Goal: Task Accomplishment & Management: Use online tool/utility

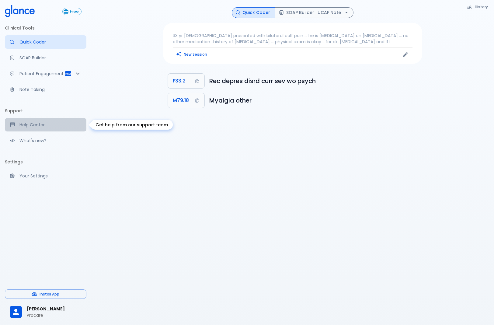
click at [30, 125] on p "Help Center" at bounding box center [50, 125] width 62 height 6
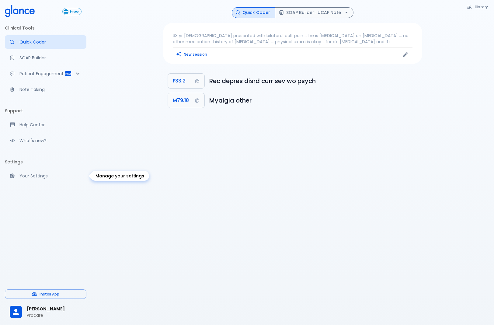
click at [22, 175] on p "Your Settings" at bounding box center [50, 176] width 62 height 6
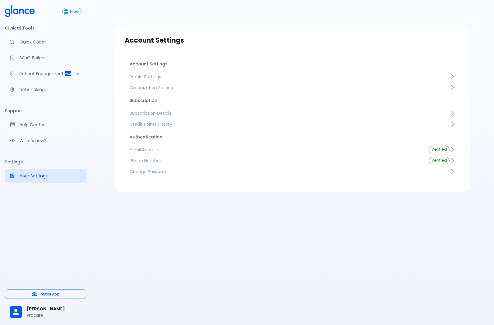
click at [35, 215] on div "Free Clinical Tools Quick Coder SOAP Builder Patient Engagement Note Taking Sup…" at bounding box center [45, 162] width 91 height 325
click at [47, 296] on button "Install App" at bounding box center [46, 294] width 82 height 9
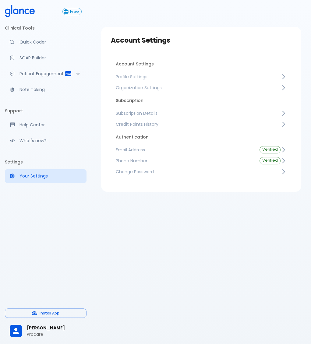
click at [209, 269] on div "Account Settings Account Settings Profile Settings Organization Settings Subscr…" at bounding box center [200, 179] width 219 height 359
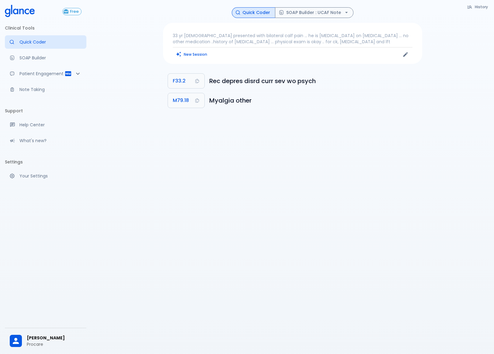
click at [212, 198] on div "History Quick Coder SOAP Builder : UCAF Note 33 yr male presented with bilatera…" at bounding box center [292, 184] width 403 height 369
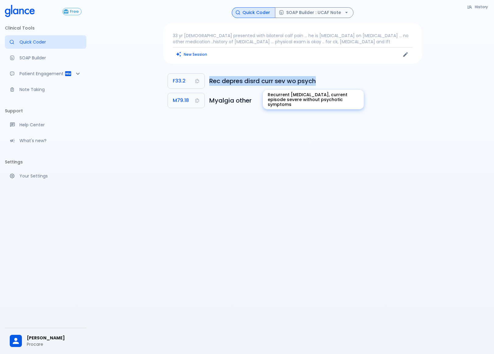
drag, startPoint x: 209, startPoint y: 80, endPoint x: 320, endPoint y: 81, distance: 111.1
click at [320, 81] on li "F33.2 Rec depres disrd curr sev wo psych" at bounding box center [292, 80] width 259 height 19
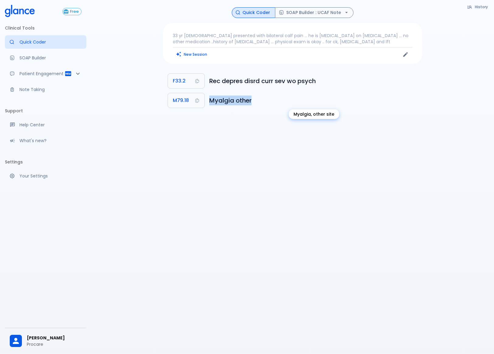
drag, startPoint x: 207, startPoint y: 99, endPoint x: 258, endPoint y: 100, distance: 51.2
click at [258, 100] on li "M79.18 Myalgia other" at bounding box center [292, 100] width 259 height 19
click at [235, 123] on div "History Quick Coder SOAP Builder : UCAF Note 33 yr male presented with bilatera…" at bounding box center [292, 184] width 403 height 369
click at [121, 46] on div "History Quick Coder SOAP Builder : UCAF Note 33 yr male presented with bilatera…" at bounding box center [292, 184] width 403 height 369
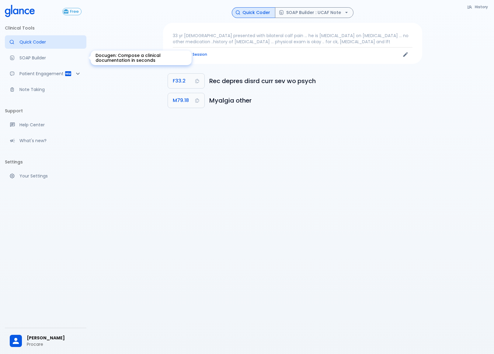
click at [43, 58] on p "SOAP Builder" at bounding box center [50, 58] width 62 height 6
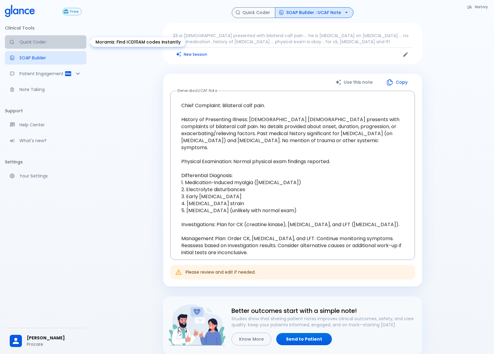
click at [53, 42] on p "Quick Coder" at bounding box center [50, 42] width 62 height 6
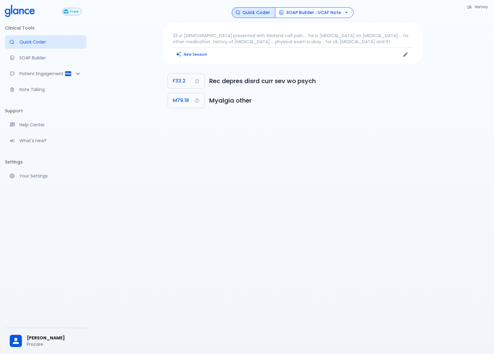
click at [328, 13] on button "SOAP Builder : UCAF Note" at bounding box center [314, 12] width 79 height 11
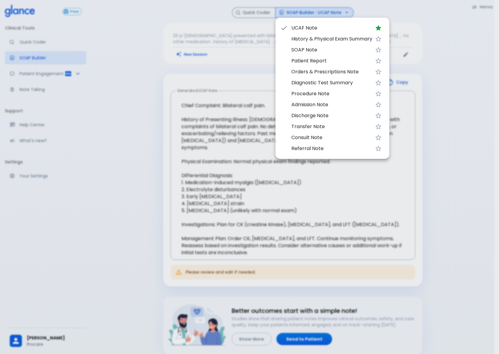
click at [147, 70] on div at bounding box center [249, 177] width 499 height 354
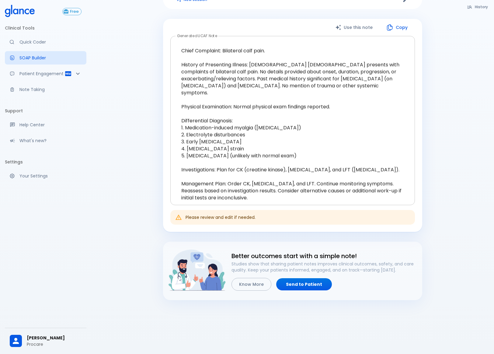
scroll to position [56, 0]
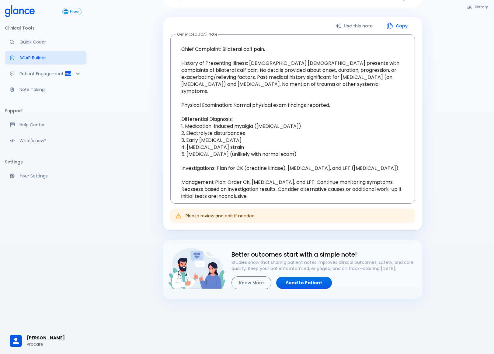
click at [247, 281] on button "Know More" at bounding box center [252, 282] width 40 height 13
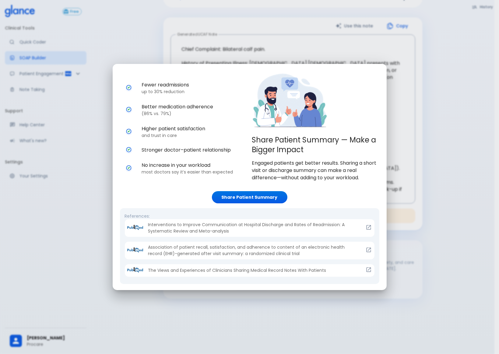
click at [77, 200] on div "Share Patient Summary — Make a Bigger Impact Engaged patients get better result…" at bounding box center [249, 177] width 499 height 354
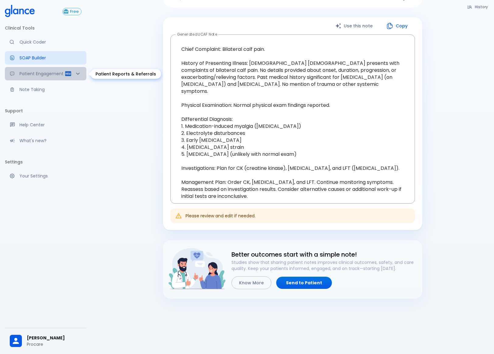
click at [38, 76] on p "Patient Engagement" at bounding box center [41, 74] width 45 height 6
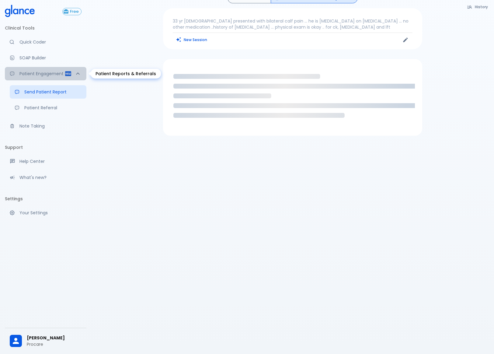
click at [38, 76] on p "Patient Engagement" at bounding box center [41, 74] width 45 height 6
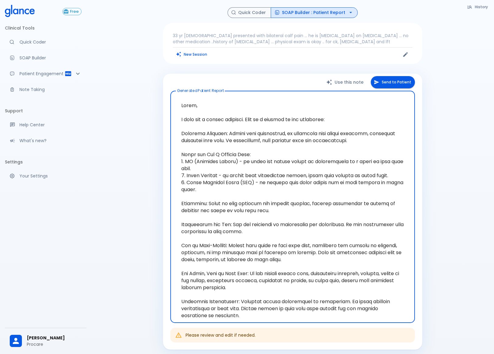
scroll to position [0, 0]
click at [405, 53] on icon "Edit" at bounding box center [406, 54] width 6 height 6
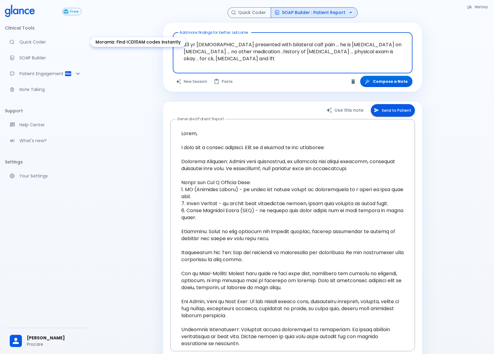
drag, startPoint x: 389, startPoint y: 51, endPoint x: 59, endPoint y: 48, distance: 330.3
click at [59, 48] on div "Free Clinical Tools Quick Coder SOAP Builder Patient Engagement Note Taking Sup…" at bounding box center [247, 217] width 494 height 434
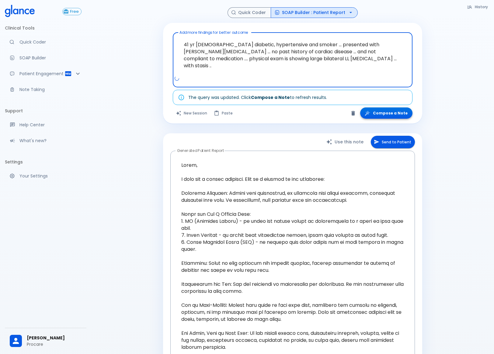
type textarea "41 yr male diabetic, hypertensive and smoker ... presented with LL edema ... no…"
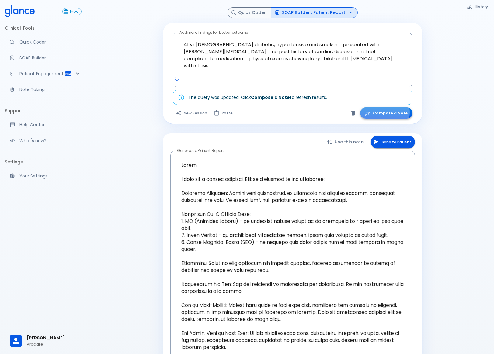
click at [381, 112] on button "Compose a Note" at bounding box center [386, 112] width 52 height 11
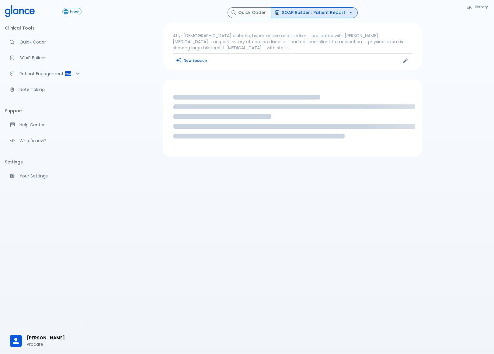
click at [341, 10] on button "SOAP Builder : Patient Report" at bounding box center [314, 12] width 87 height 11
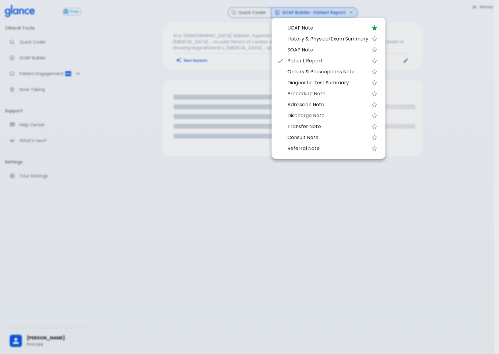
click at [315, 22] on ul "UCAF Note History & Physical Exam Summary SOAP Note Patient Report Orders & Pre…" at bounding box center [329, 88] width 114 height 136
click at [313, 26] on span "UCAF Note" at bounding box center [327, 27] width 81 height 7
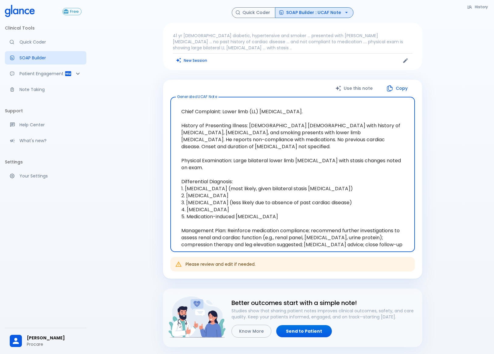
drag, startPoint x: 181, startPoint y: 160, endPoint x: 268, endPoint y: 201, distance: 96.0
click at [268, 201] on textarea "Chief Complaint: Lower limb (LL) edema. History of Presenting Illness: 41-year-…" at bounding box center [293, 174] width 236 height 145
click at [283, 196] on textarea "Chief Complaint: Lower limb (LL) edema. History of Presenting Illness: 41-year-…" at bounding box center [293, 174] width 236 height 145
drag, startPoint x: 182, startPoint y: 161, endPoint x: 269, endPoint y: 199, distance: 95.1
click at [269, 199] on textarea "Chief Complaint: Lower limb (LL) edema. History of Presenting Illness: 41-year-…" at bounding box center [293, 174] width 236 height 145
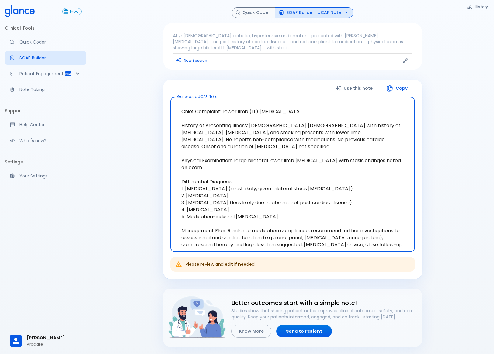
click at [283, 198] on textarea "Chief Complaint: Lower limb (LL) edema. History of Presenting Illness: 41-year-…" at bounding box center [293, 174] width 236 height 145
click at [310, 12] on button "SOAP Builder : UCAF Note" at bounding box center [314, 12] width 79 height 11
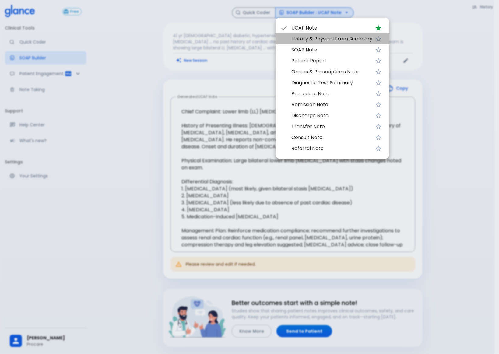
click at [301, 38] on span "History & Physical Exam Summary" at bounding box center [331, 38] width 81 height 7
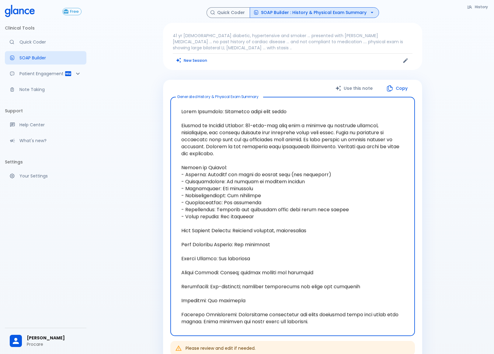
drag, startPoint x: 256, startPoint y: 211, endPoint x: 180, endPoint y: 182, distance: 81.0
click at [180, 182] on textarea at bounding box center [293, 216] width 236 height 229
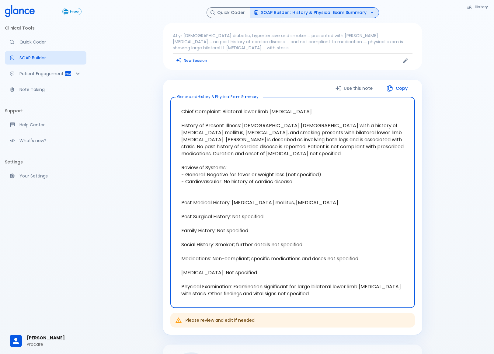
drag, startPoint x: 232, startPoint y: 210, endPoint x: 272, endPoint y: 214, distance: 39.4
click at [272, 214] on textarea "Chief Complaint: Bilateral lower limb edema History of Present Illness: 41-year…" at bounding box center [293, 202] width 236 height 201
click at [277, 212] on textarea "Chief Complaint: Bilateral lower limb edema History of Present Illness: 41-year…" at bounding box center [293, 202] width 236 height 201
drag, startPoint x: 255, startPoint y: 226, endPoint x: 163, endPoint y: 210, distance: 93.0
click at [163, 210] on div "Use this note Copy Generated History & Physical Exam Summary x Generated Histor…" at bounding box center [292, 207] width 259 height 255
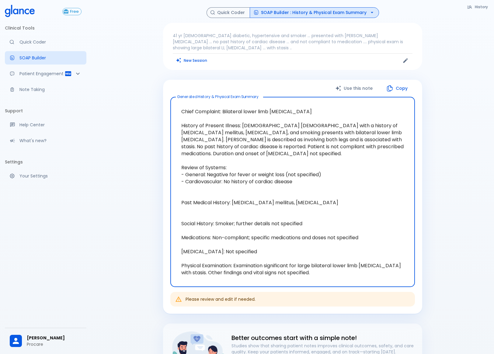
drag, startPoint x: 306, startPoint y: 214, endPoint x: 236, endPoint y: 217, distance: 70.1
click at [236, 217] on textarea "Chief Complaint: Bilateral lower limb edema History of Present Illness: 41-year…" at bounding box center [293, 192] width 236 height 180
type textarea "Chief Complaint: Bilateral lower limb edema History of Present Illness: 41-year…"
click at [313, 14] on button "SOAP Builder : History & Physical Exam Summary" at bounding box center [314, 12] width 129 height 11
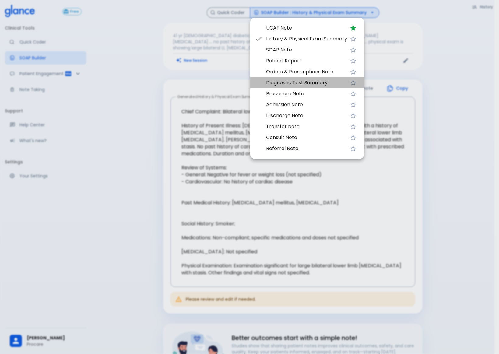
click at [287, 81] on span "Diagnostic Test Summary" at bounding box center [306, 82] width 81 height 7
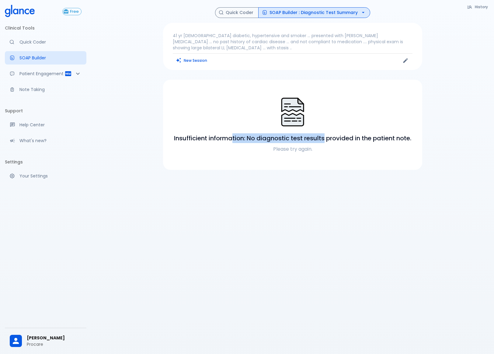
drag, startPoint x: 232, startPoint y: 131, endPoint x: 325, endPoint y: 130, distance: 93.5
click at [325, 133] on h6 "Insufficient information: No diagnostic test results provided in the patient no…" at bounding box center [292, 138] width 237 height 10
click at [343, 9] on button "SOAP Builder : Diagnostic Test Summary" at bounding box center [314, 12] width 112 height 11
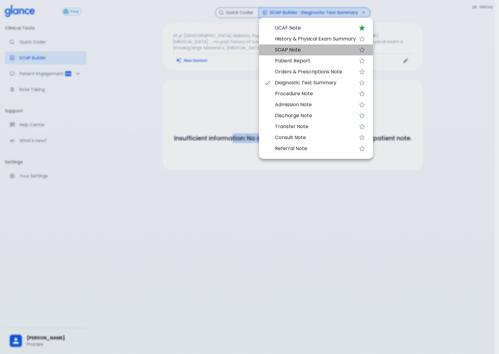
click at [305, 48] on span "SOAP Note" at bounding box center [315, 49] width 81 height 7
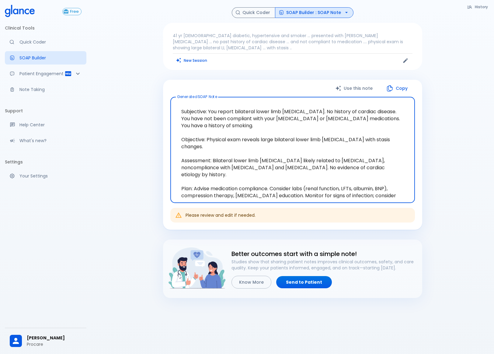
click at [308, 13] on button "SOAP Builder : SOAP Note" at bounding box center [314, 12] width 79 height 11
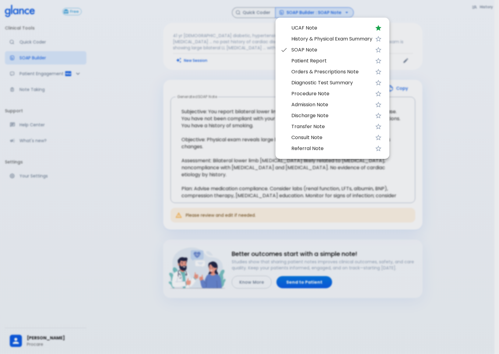
click at [308, 23] on li "UCAF Note" at bounding box center [332, 28] width 114 height 11
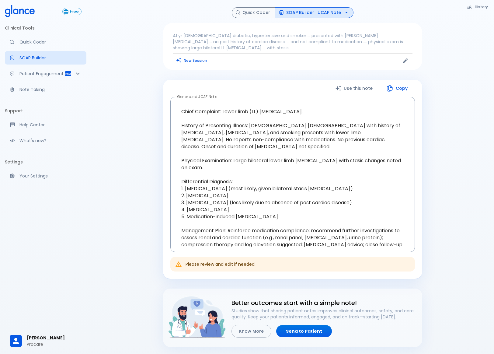
click at [140, 132] on div "History Quick Coder SOAP Builder : UCAF Note 41 yr male diabetic, hypertensive …" at bounding box center [292, 201] width 403 height 403
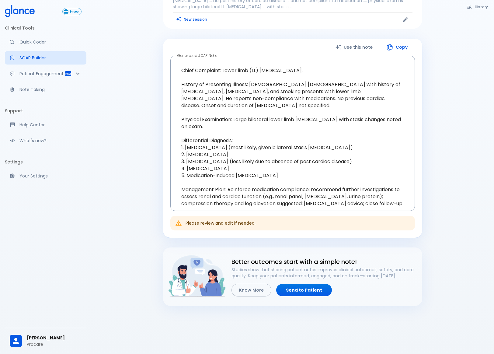
scroll to position [42, 0]
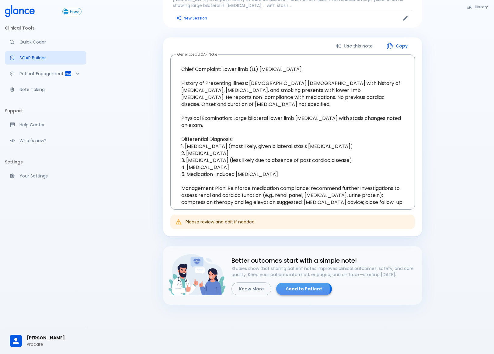
click at [292, 283] on link "Send to Patient" at bounding box center [304, 289] width 56 height 12
type textarea "Hello, I wish you a speedy recovery. This is a summary of the encounter: Clinic…"
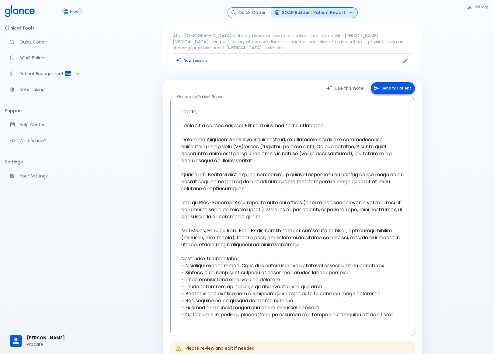
click at [398, 83] on button "Send to Patient" at bounding box center [393, 88] width 44 height 12
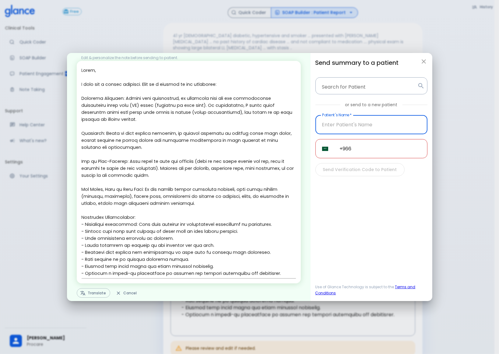
scroll to position [15, 0]
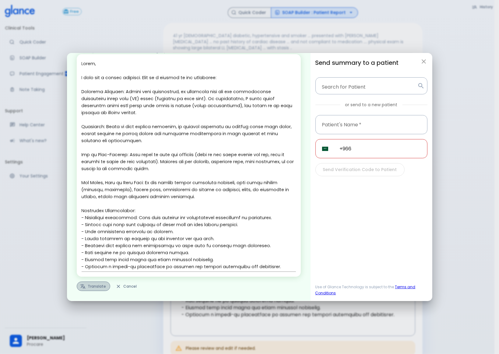
click at [101, 286] on button "Translate" at bounding box center [93, 286] width 33 height 9
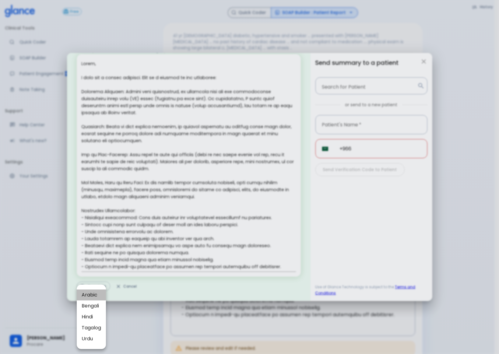
click at [96, 297] on span "Arabic" at bounding box center [91, 294] width 19 height 7
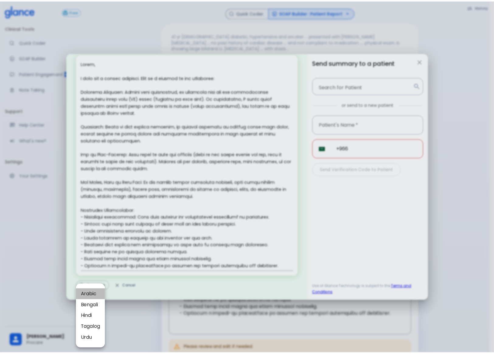
scroll to position [0, 0]
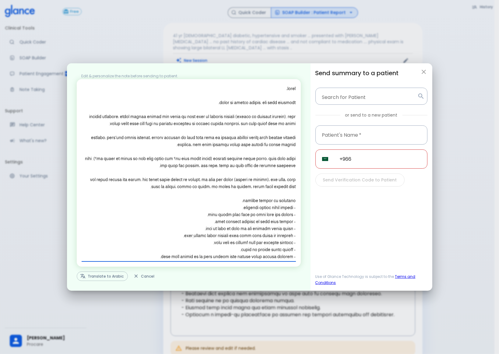
drag, startPoint x: 295, startPoint y: 221, endPoint x: 201, endPoint y: 220, distance: 93.8
click at [201, 220] on textarea at bounding box center [189, 172] width 214 height 175
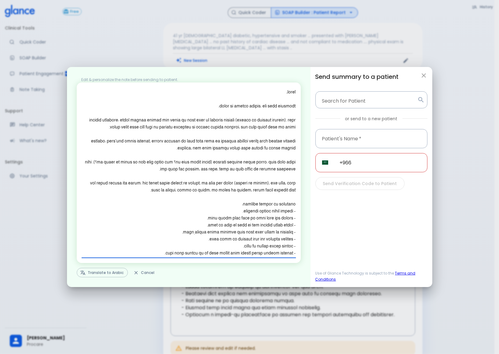
type textarea "مرحبًا، أتمنى لك الشفاء العاجل. هذا ملخص للمقابلة: النتائج السريرية: أثناء زيار…"
click at [376, 166] on input "+966" at bounding box center [380, 162] width 94 height 19
type input "+966 50 640 5564"
type input "Majd"
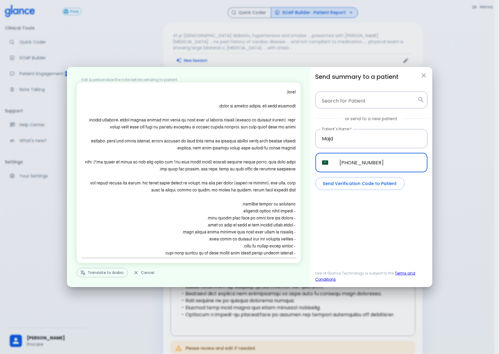
click at [363, 119] on p "or send to a new patient" at bounding box center [371, 119] width 52 height 6
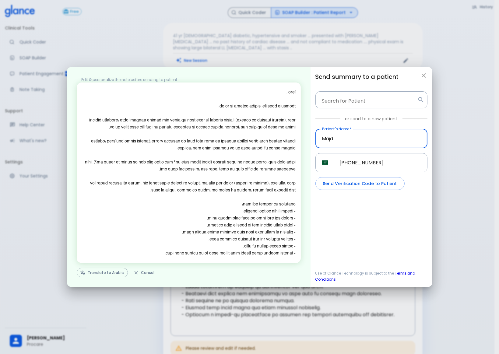
click at [350, 135] on input "Majd" at bounding box center [371, 138] width 112 height 19
click at [340, 227] on div "Send summary to a patient Search for Patient Search for Patient or send to a ne…" at bounding box center [372, 177] width 122 height 220
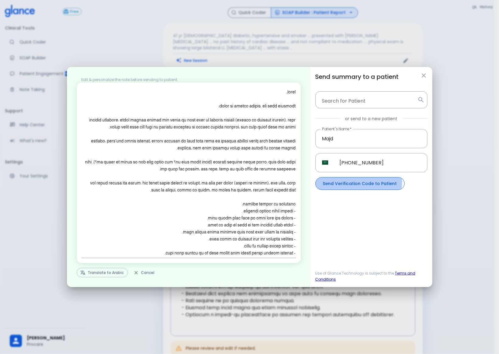
click at [357, 182] on button "Send Verification Code to Patient" at bounding box center [359, 183] width 89 height 13
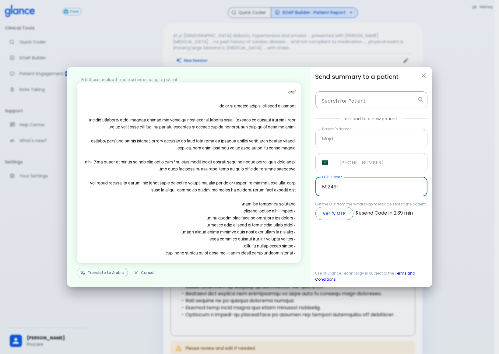
type input "892491"
click at [328, 211] on button "Verify OTP" at bounding box center [334, 213] width 38 height 13
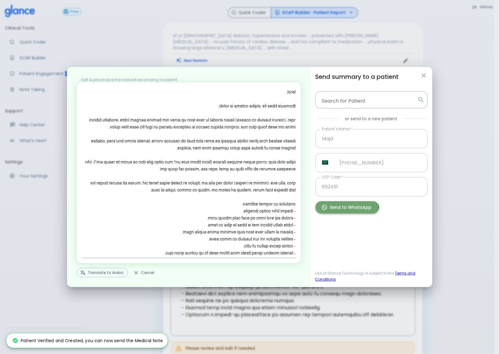
click at [345, 209] on button "Send to WhatsApp" at bounding box center [347, 207] width 64 height 12
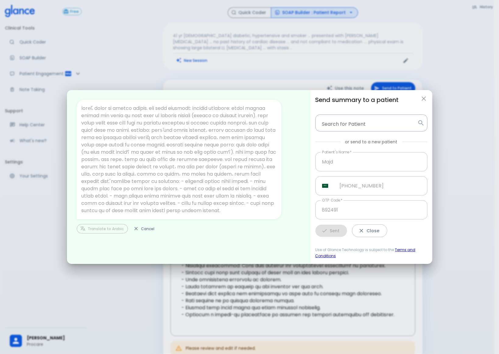
click at [140, 224] on button "Cancel" at bounding box center [144, 228] width 28 height 9
type input "+966"
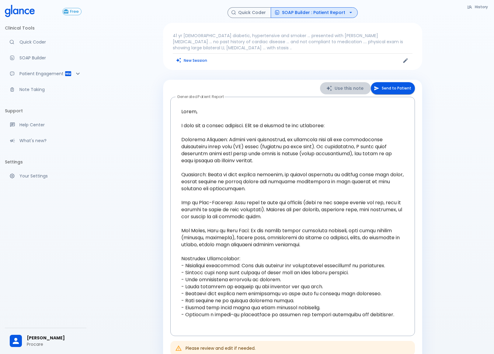
click at [342, 82] on button "Use this note" at bounding box center [345, 88] width 51 height 12
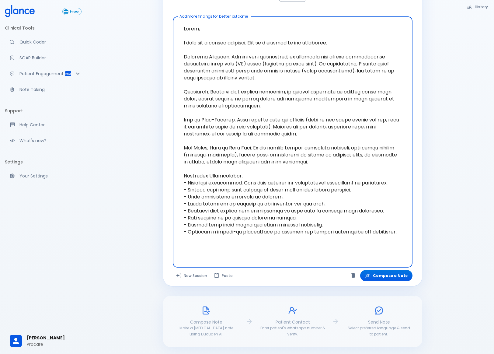
scroll to position [151, 0]
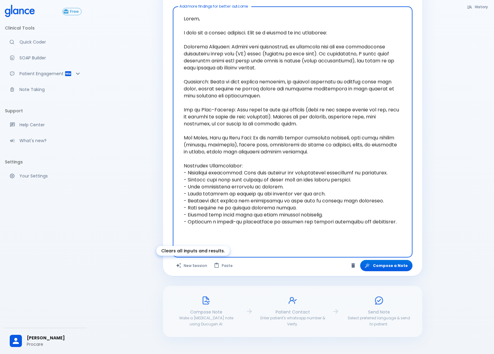
click at [194, 265] on button "New Session" at bounding box center [192, 265] width 38 height 11
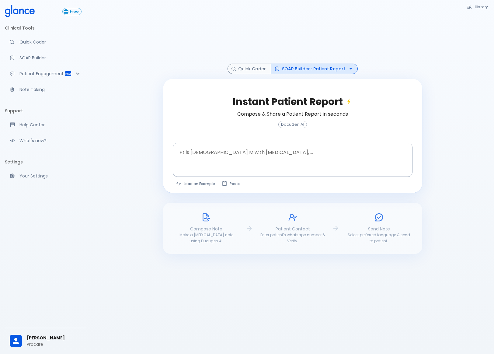
scroll to position [15, 0]
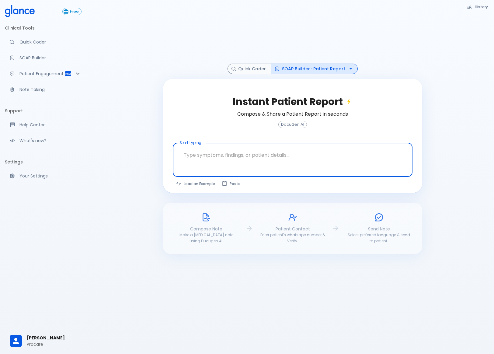
click at [206, 157] on textarea at bounding box center [292, 155] width 231 height 19
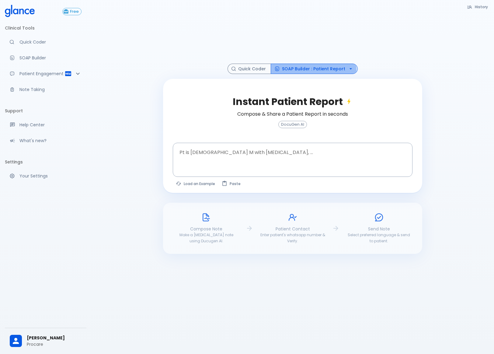
click at [314, 70] on button "SOAP Builder : Patient Report" at bounding box center [314, 69] width 87 height 11
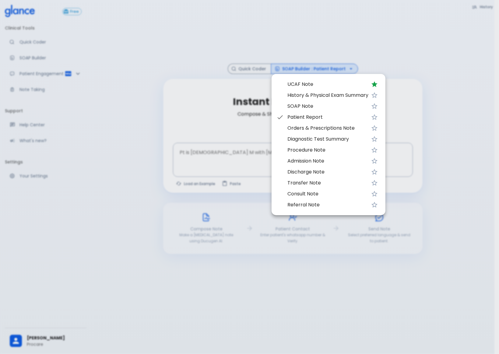
click at [306, 84] on span "UCAF Note" at bounding box center [327, 84] width 81 height 7
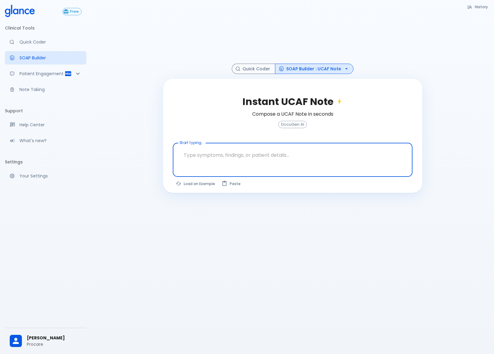
click at [273, 156] on textarea at bounding box center [292, 155] width 231 height 19
click at [233, 184] on button "Paste" at bounding box center [232, 183] width 26 height 9
drag, startPoint x: 259, startPoint y: 153, endPoint x: 155, endPoint y: 149, distance: 104.8
click at [155, 149] on div "History Quick Coder SOAP Builder : UCAF Note Instant UCAF Note Compose a UCAF N…" at bounding box center [292, 169] width 403 height 369
type textarea "41 yr male diabetic, hypertensive and smoker ... presented with LL edema ... no…"
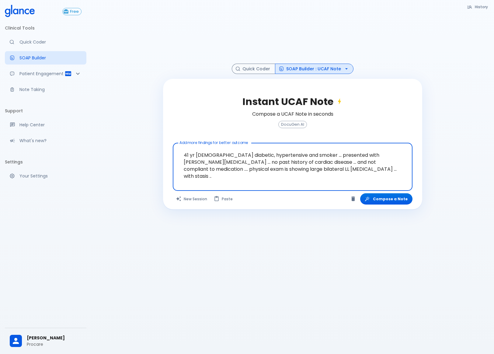
drag, startPoint x: 273, startPoint y: 177, endPoint x: 68, endPoint y: 158, distance: 206.1
click at [68, 158] on div "Free Clinical Tools Quick Coder SOAP Builder Patient Engagement Note Taking Sup…" at bounding box center [247, 169] width 494 height 369
